Goal: Task Accomplishment & Management: Manage account settings

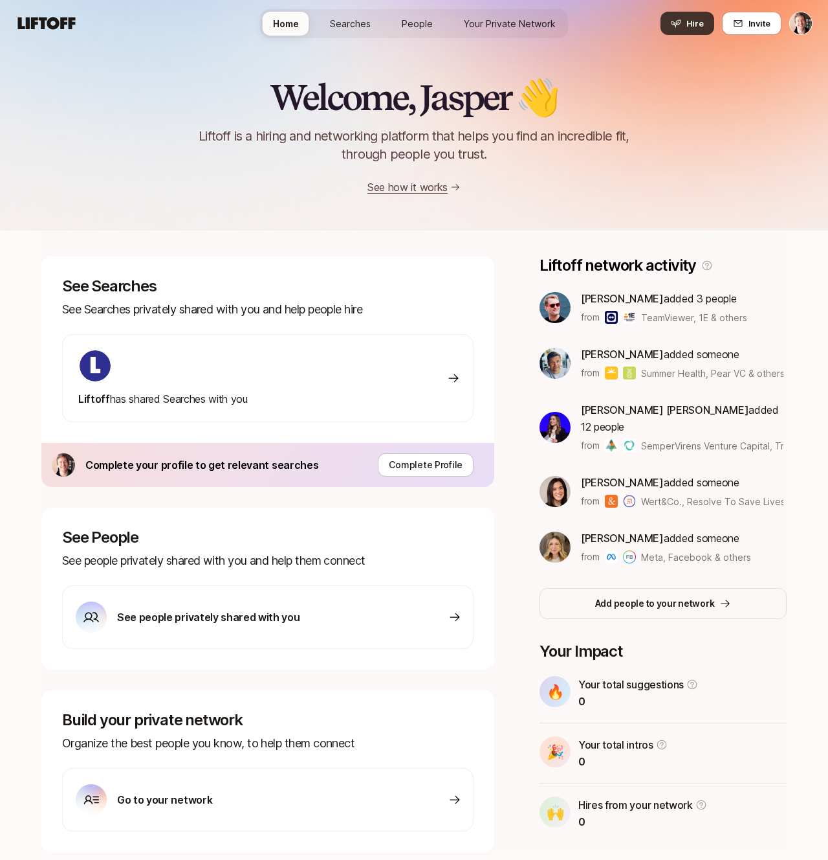
click at [682, 28] on icon at bounding box center [676, 23] width 10 height 10
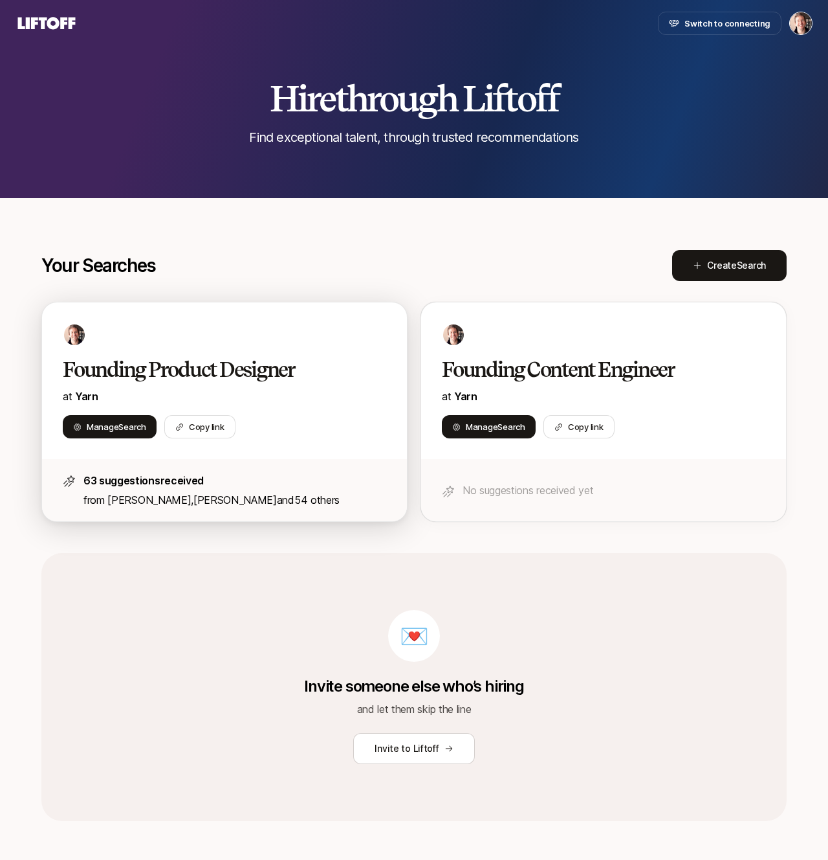
click at [305, 368] on h2 "Founding Product Designer" at bounding box center [211, 370] width 296 height 26
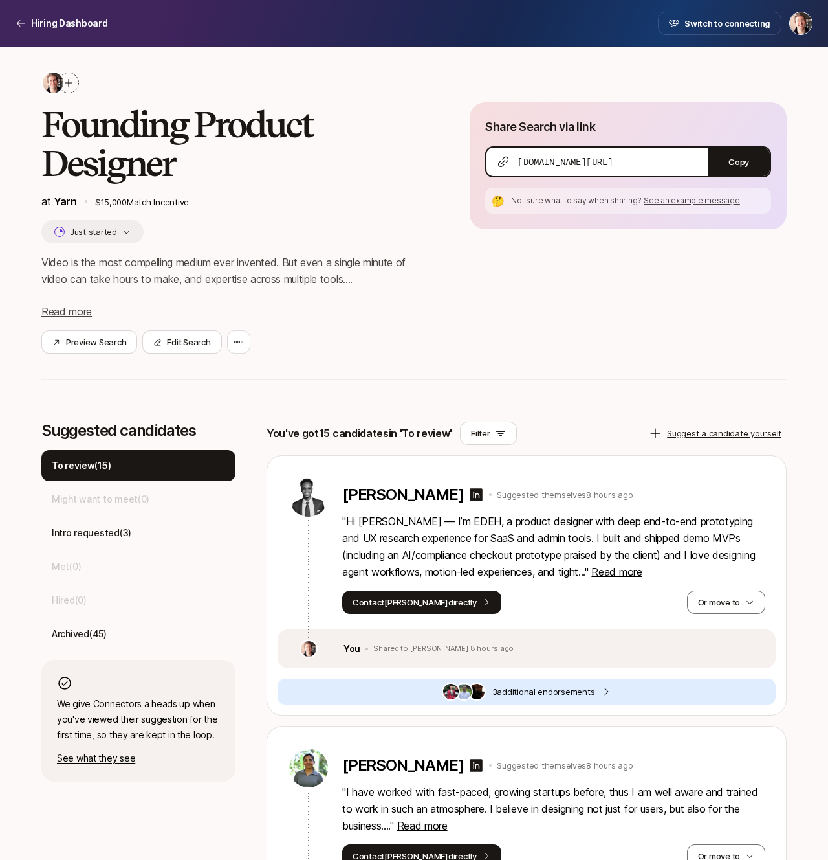
scroll to position [36, 0]
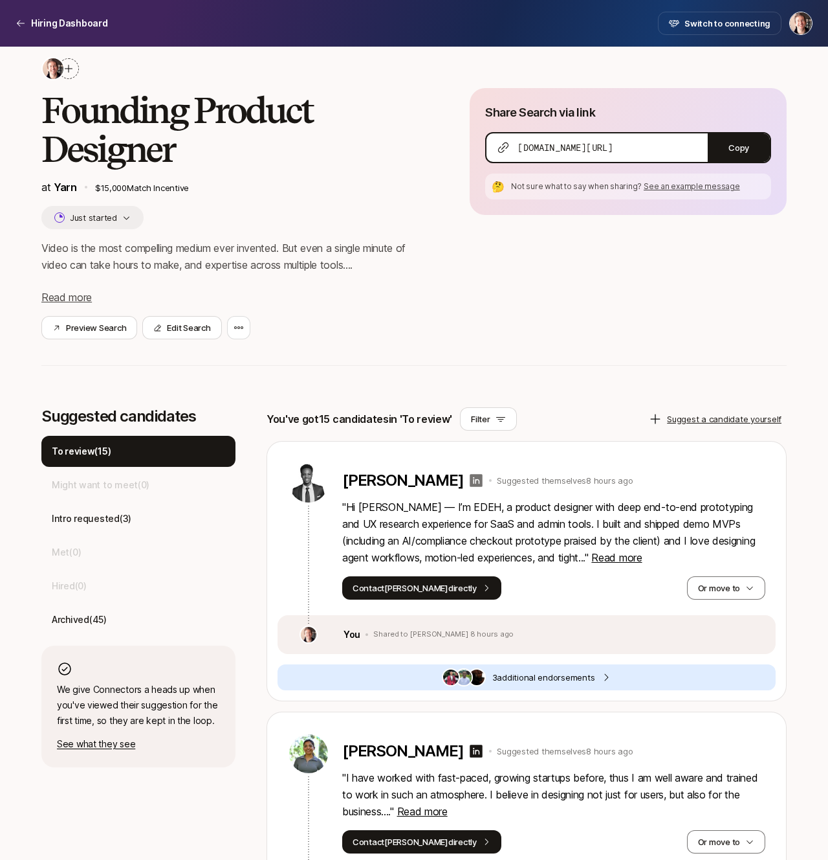
click at [469, 480] on icon at bounding box center [477, 480] width 16 height 16
click at [721, 592] on button "Or move to" at bounding box center [726, 587] width 78 height 23
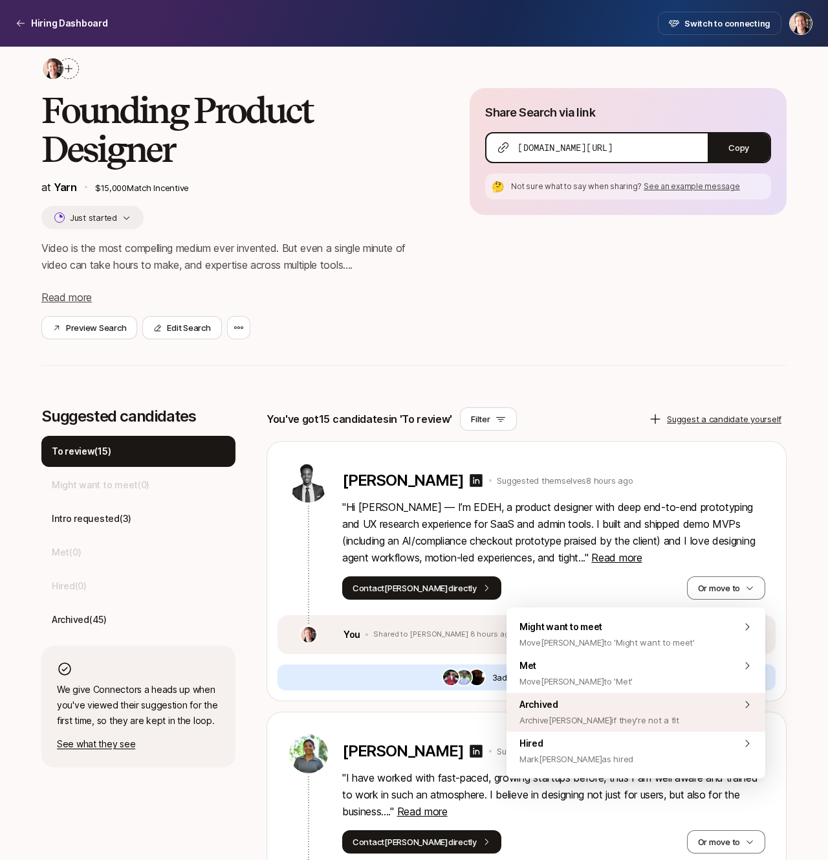
click at [651, 713] on div "Archived Archive Samuel if they're not a fit" at bounding box center [636, 712] width 259 height 39
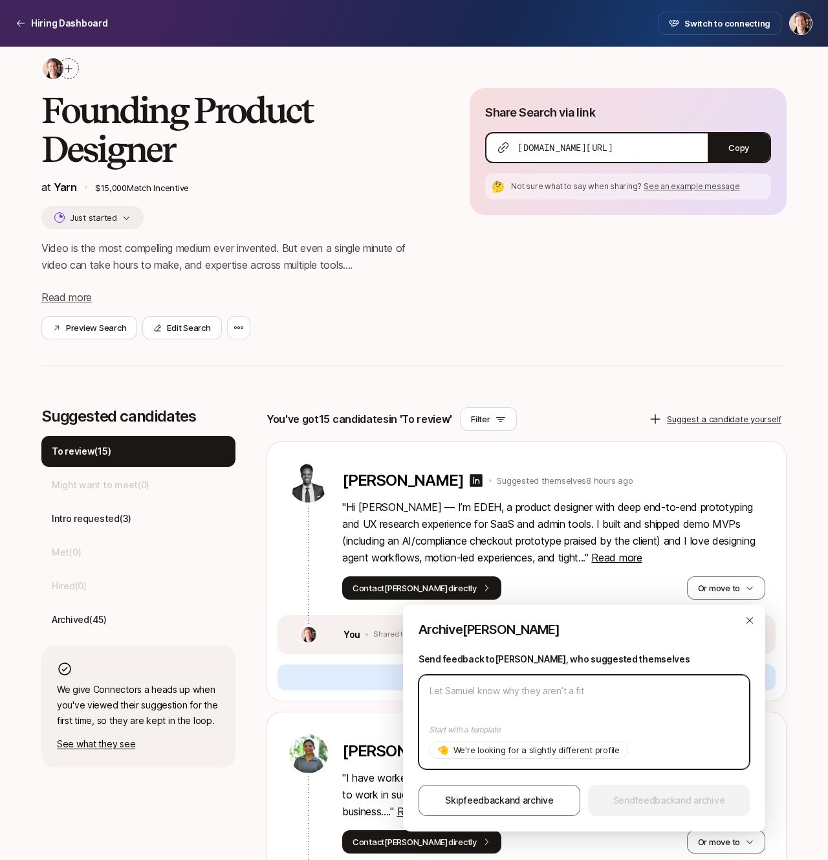
click at [646, 705] on textarea at bounding box center [584, 721] width 331 height 94
paste textarea "Unfortunately we’re looking for designers already based in NYC! Thanks!"
type textarea "Unfortunately we’re looking for designers already based in NYC! Thanks!"
type textarea "x"
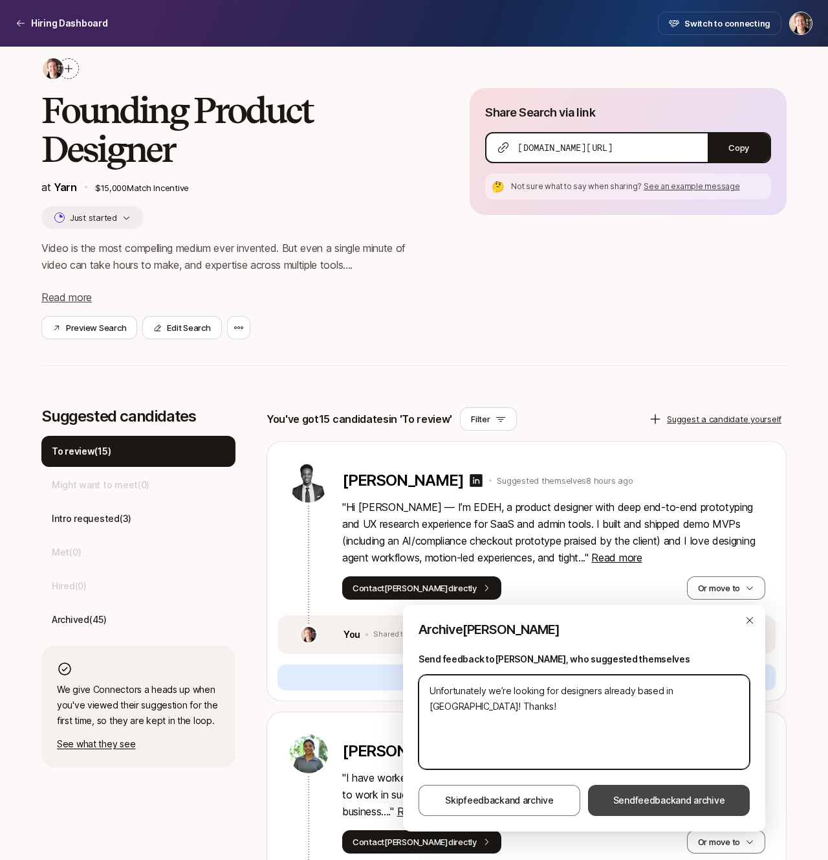
type textarea "Unfortunately we’re looking for designers already based in NYC! Thanks!"
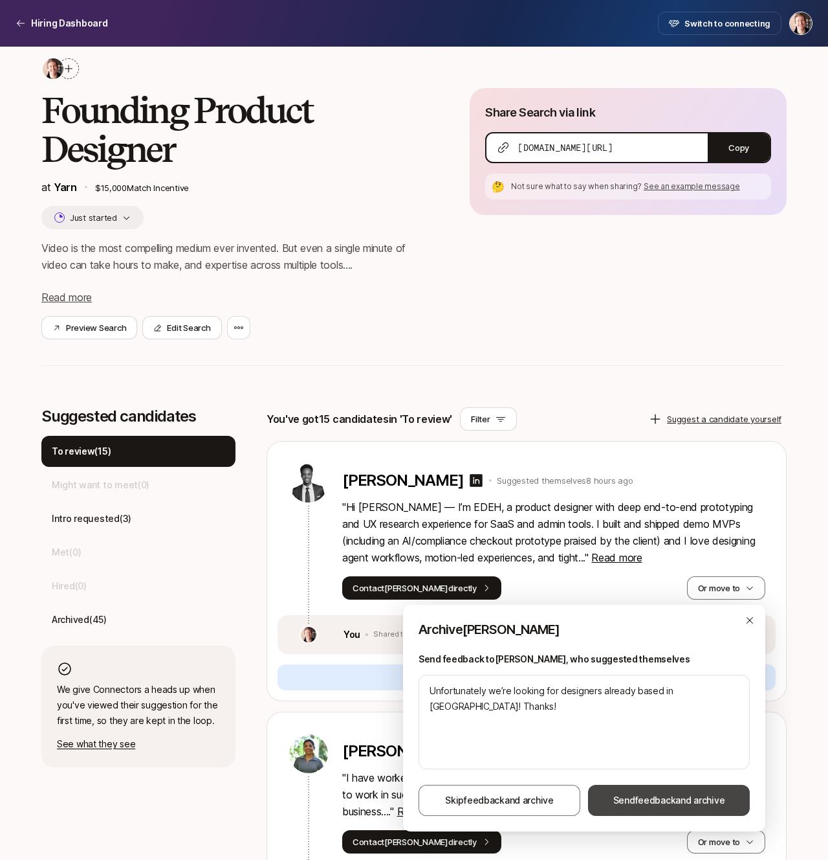
click at [632, 796] on span "Send feedback and archive" at bounding box center [670, 800] width 112 height 16
type textarea "x"
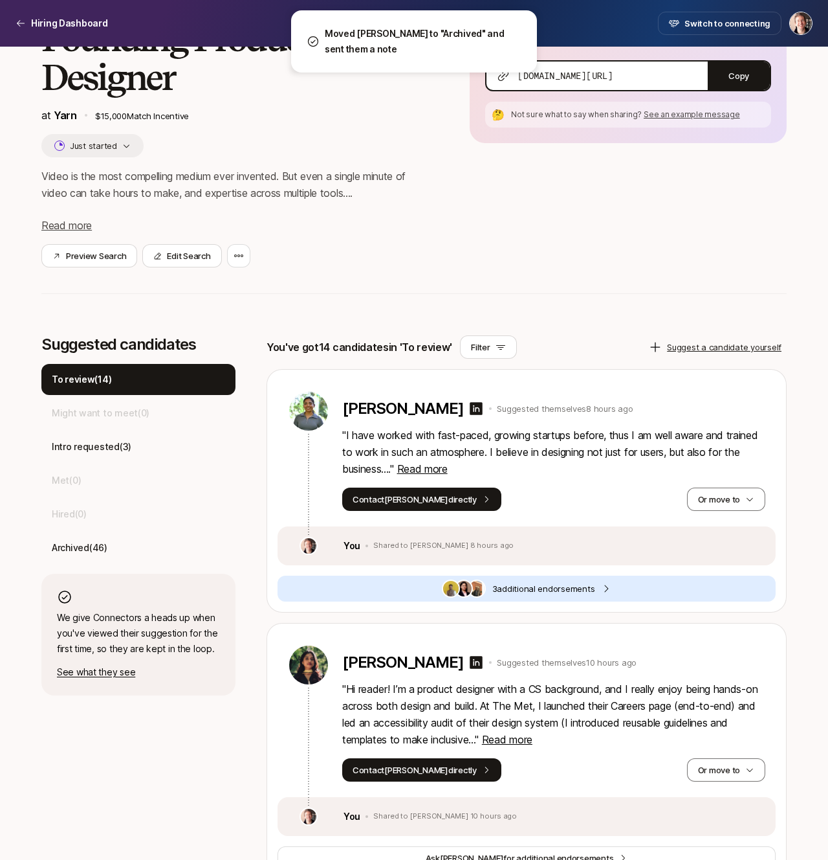
scroll to position [110, 0]
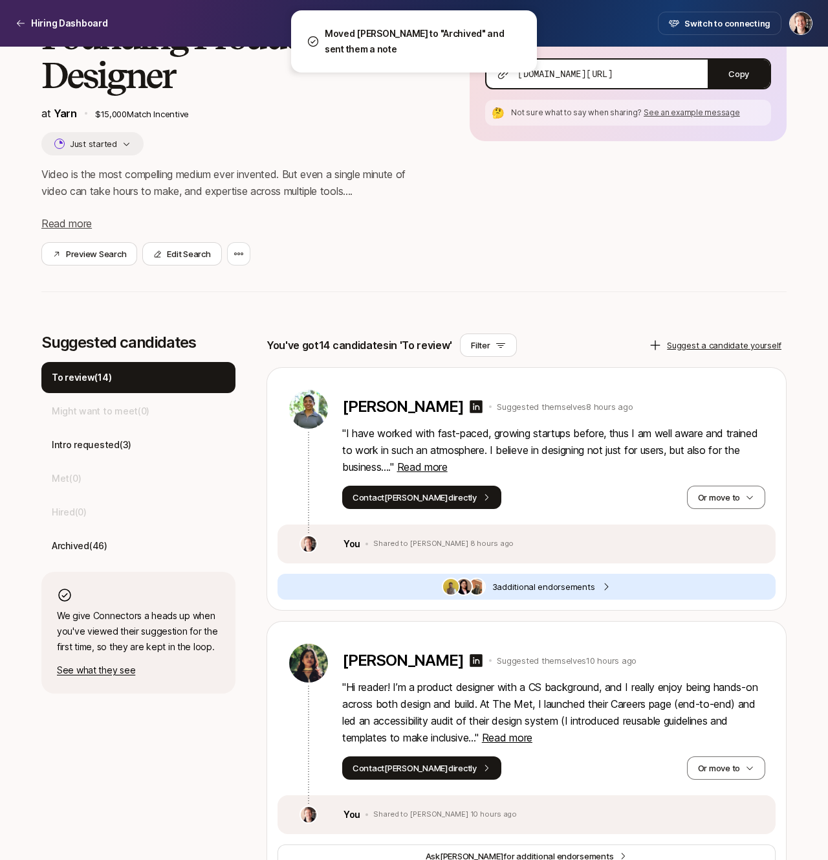
click at [478, 592] on img at bounding box center [477, 587] width 16 height 16
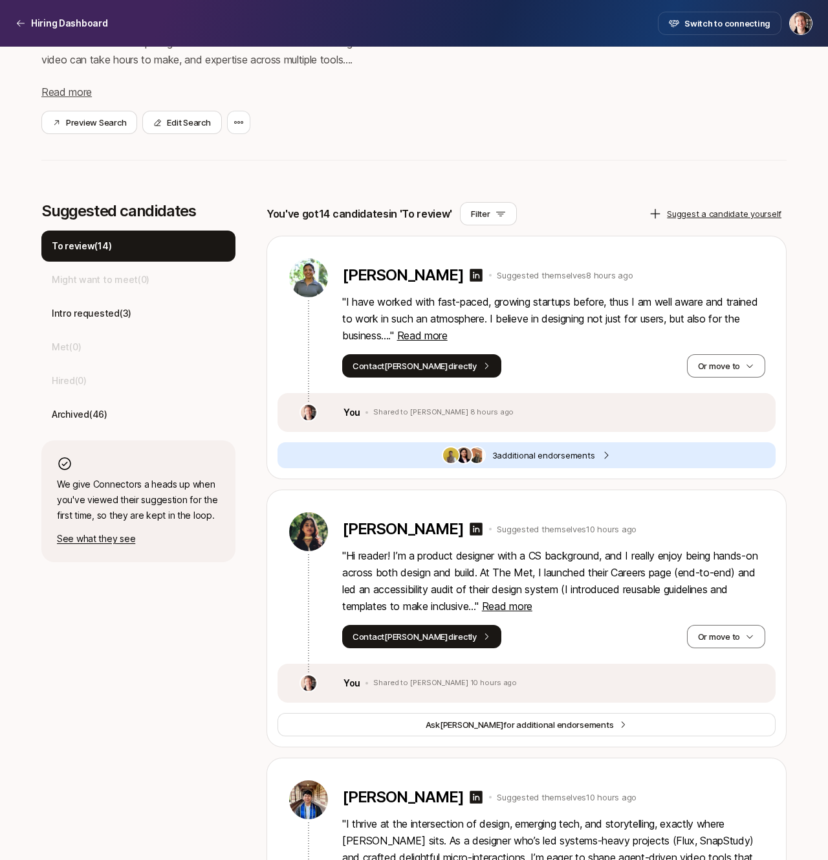
scroll to position [243, 0]
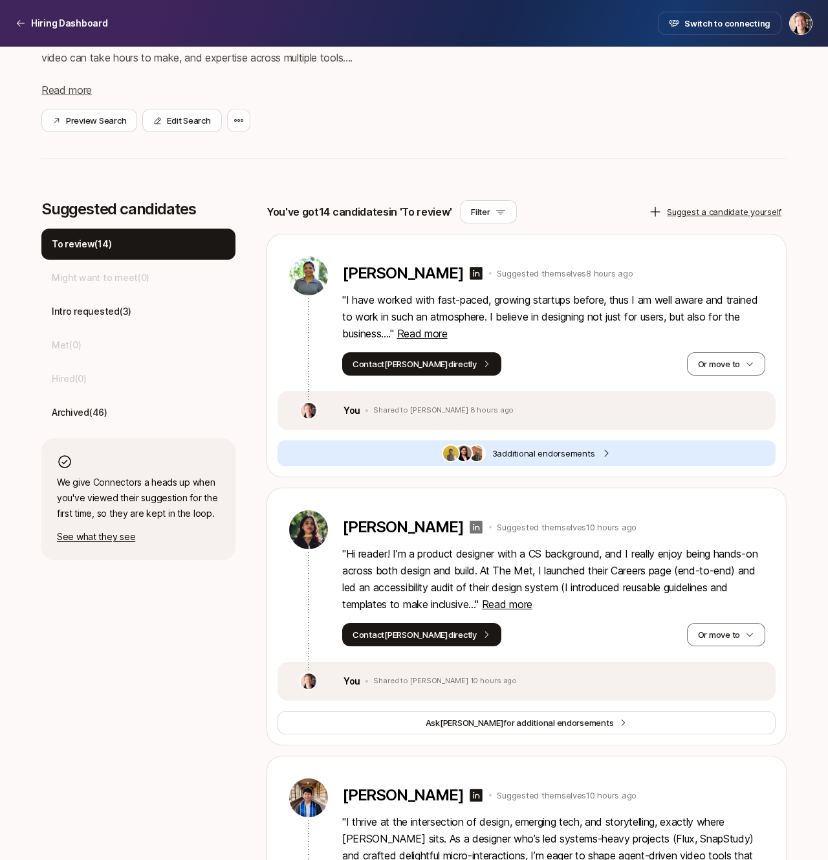
click at [475, 527] on icon at bounding box center [477, 527] width 16 height 16
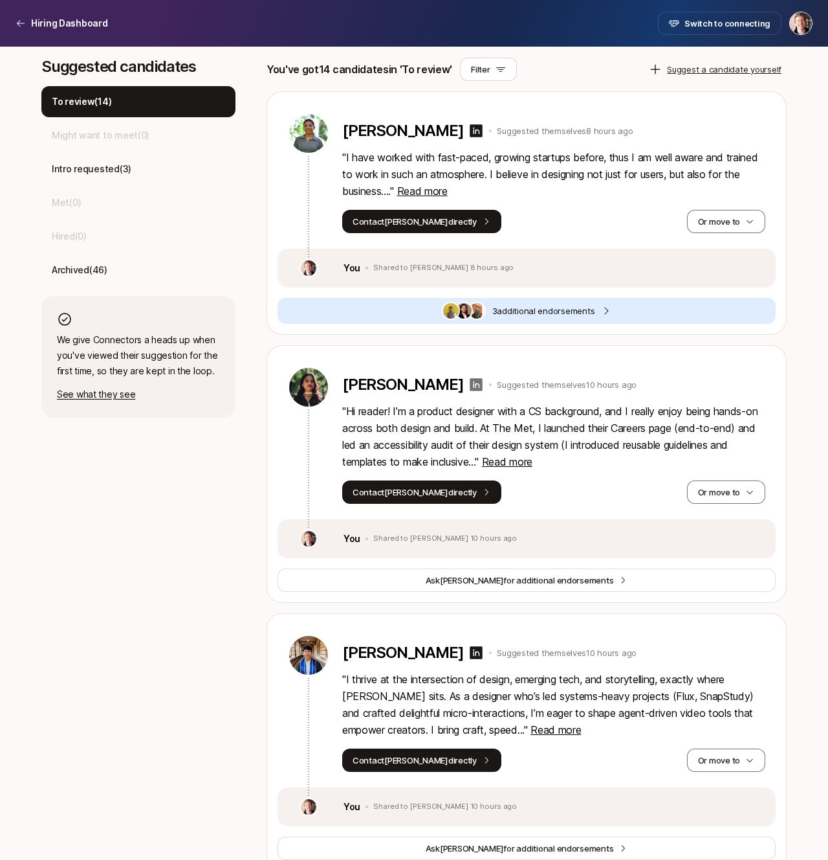
scroll to position [0, 0]
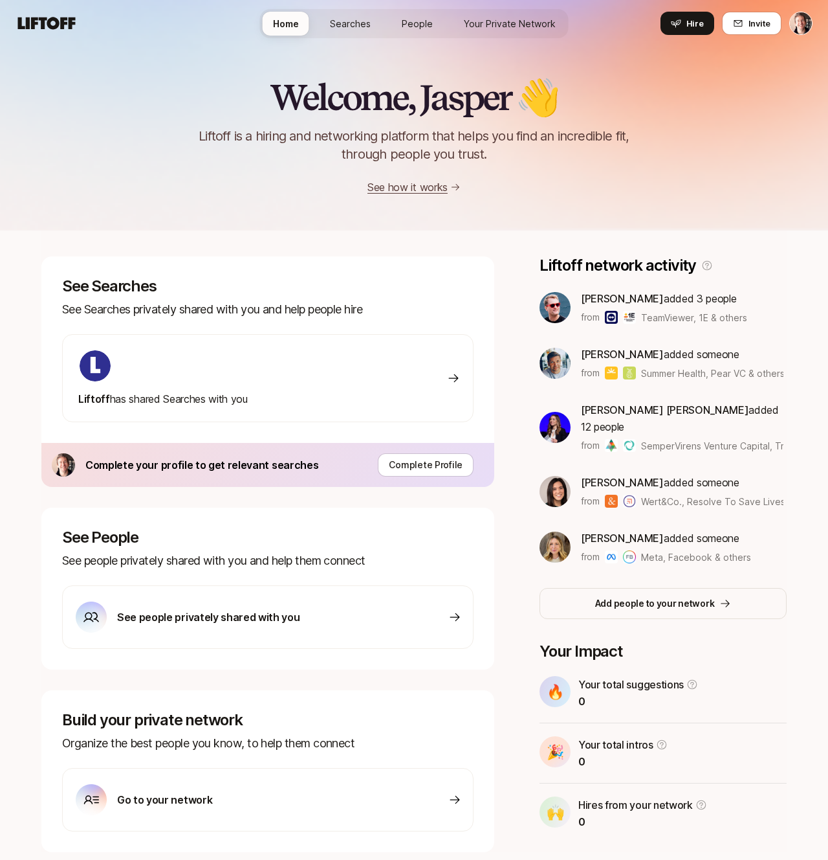
click at [799, 25] on html "Home Searches People Your Private Network Hire Home Searches People Your Privat…" at bounding box center [414, 430] width 828 height 860
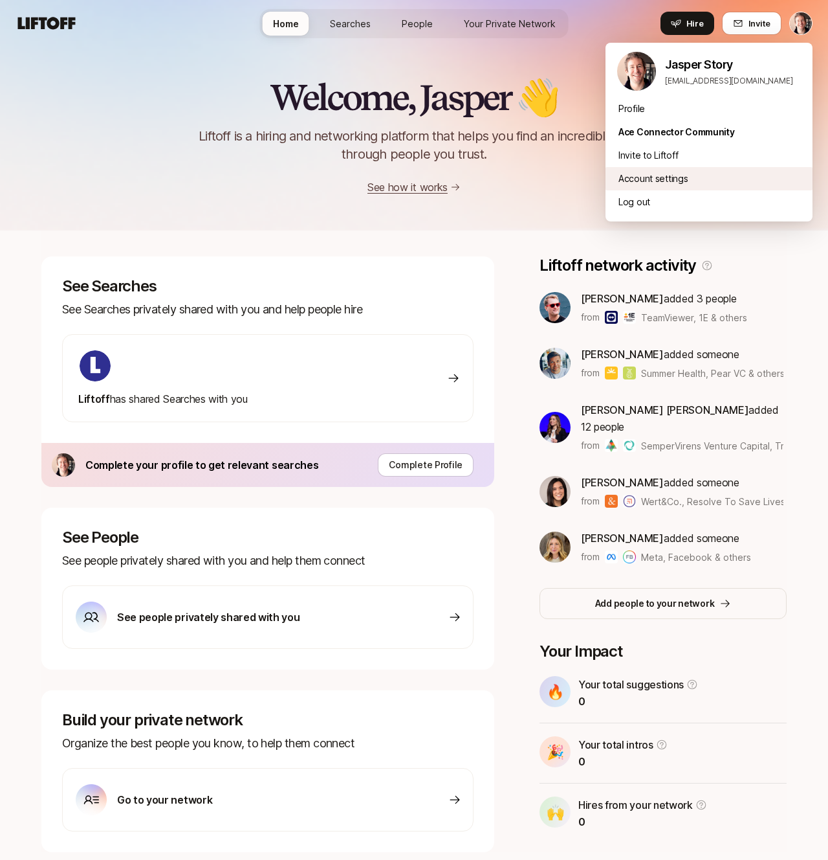
click at [704, 175] on div "Account settings" at bounding box center [709, 178] width 207 height 23
